Goal: Entertainment & Leisure: Consume media (video, audio)

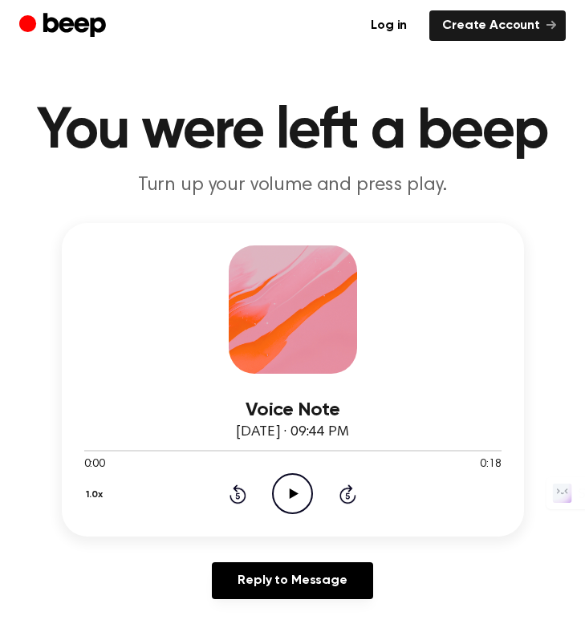
click at [305, 502] on icon "Play Audio" at bounding box center [292, 493] width 41 height 41
click at [307, 492] on icon "Play Audio" at bounding box center [292, 493] width 41 height 41
click at [284, 493] on icon "Pause Audio" at bounding box center [292, 493] width 41 height 41
click at [292, 492] on icon at bounding box center [293, 493] width 9 height 10
click at [284, 471] on div "0:27 2:29" at bounding box center [292, 464] width 417 height 17
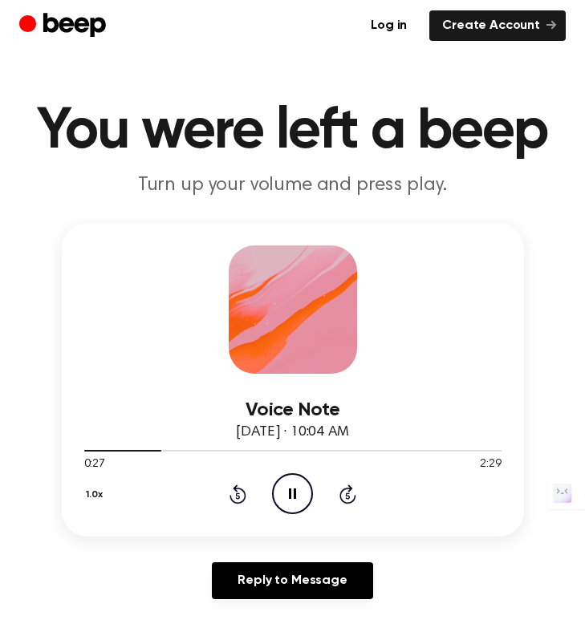
click at [285, 490] on icon "Pause Audio" at bounding box center [292, 493] width 41 height 41
drag, startPoint x: 157, startPoint y: 447, endPoint x: 41, endPoint y: 447, distance: 116.3
click at [41, 447] on div "Voice Note August 20, 2025 · 10:04 AM 0:27 2:29 Your browser does not support t…" at bounding box center [292, 417] width 546 height 389
click at [86, 450] on div at bounding box center [123, 451] width 79 height 2
click at [281, 499] on icon "Play Audio" at bounding box center [292, 493] width 41 height 41
